Goal: Transaction & Acquisition: Purchase product/service

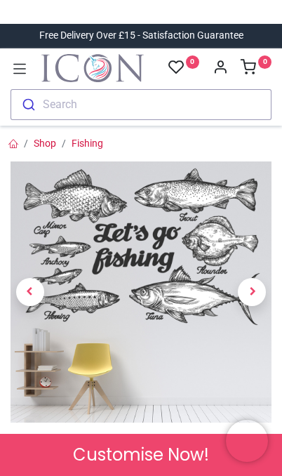
click at [203, 307] on img at bounding box center [141, 291] width 261 height 261
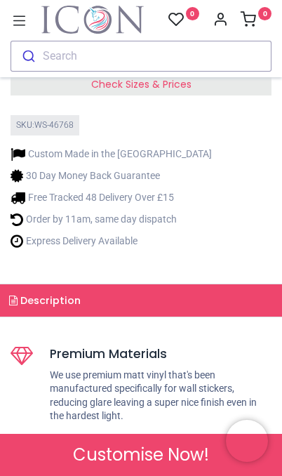
scroll to position [298, 0]
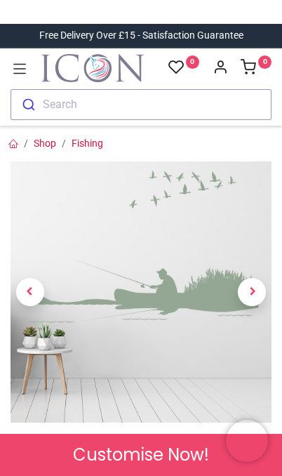
click at [245, 295] on span "Next" at bounding box center [252, 292] width 28 height 28
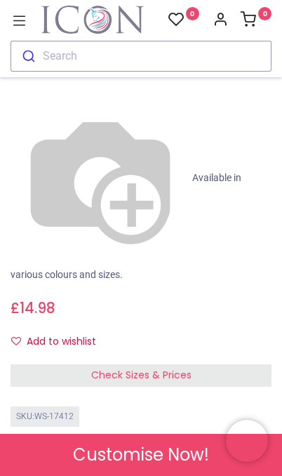
scroll to position [438, 0]
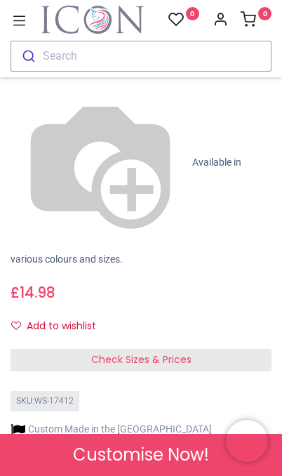
click at [219, 349] on div "Check Sizes & Prices" at bounding box center [141, 360] width 261 height 22
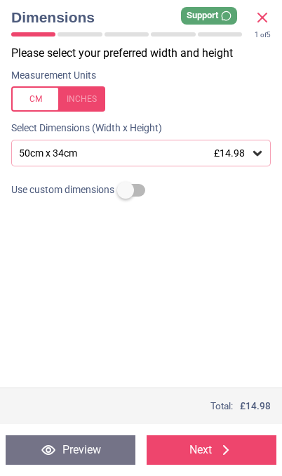
click at [246, 149] on div "50cm x 34cm £14.98" at bounding box center [134, 153] width 233 height 12
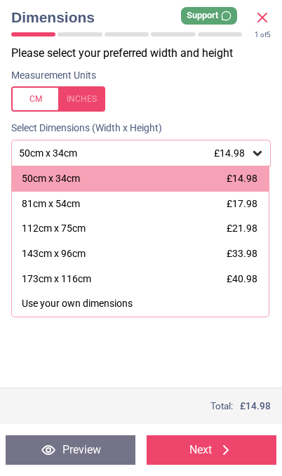
click at [32, 272] on div "173cm x 116cm" at bounding box center [56, 279] width 69 height 14
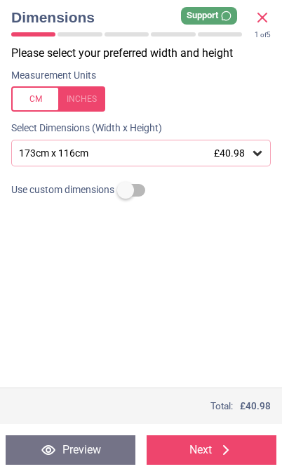
click at [232, 148] on span "£40.98" at bounding box center [229, 152] width 31 height 11
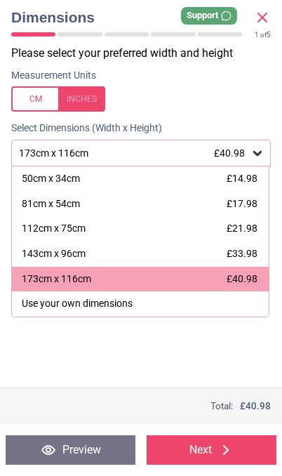
click at [211, 244] on div "143cm x 96cm £33.98" at bounding box center [140, 253] width 257 height 25
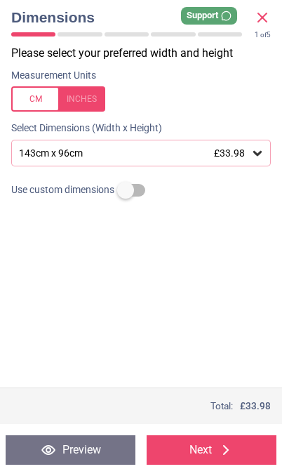
click at [102, 453] on button "Preview" at bounding box center [71, 449] width 130 height 29
